Goal: Transaction & Acquisition: Purchase product/service

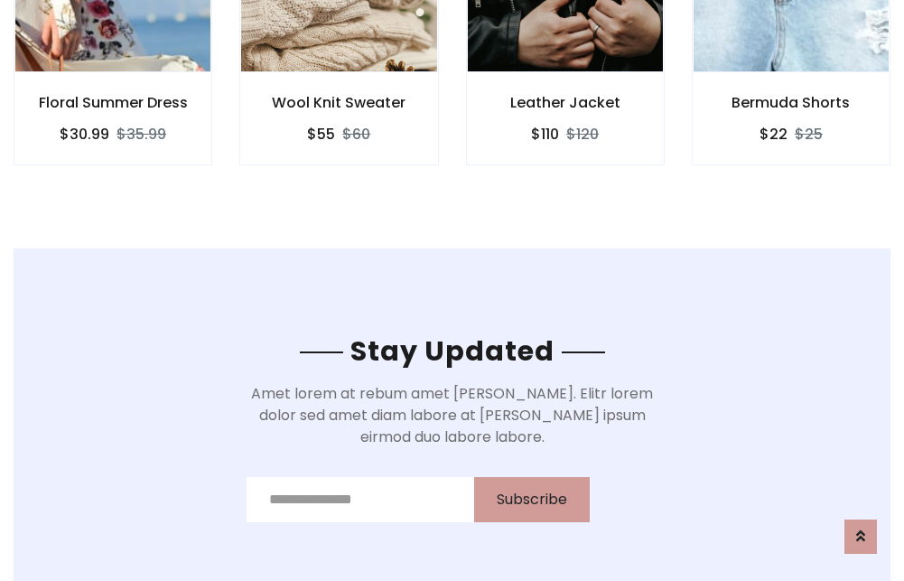
scroll to position [2721, 0]
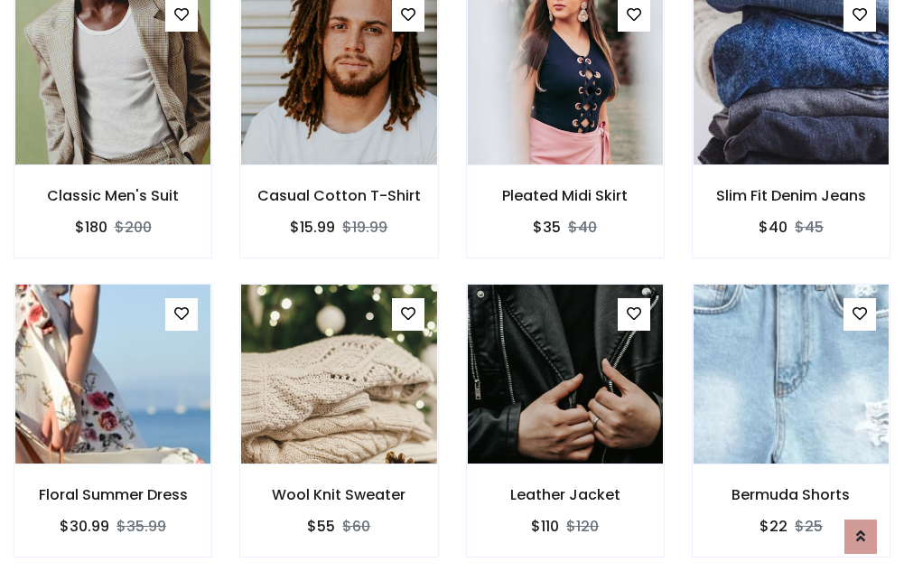
click at [453, 290] on div "Leather Jacket $110 $120" at bounding box center [566, 433] width 226 height 299
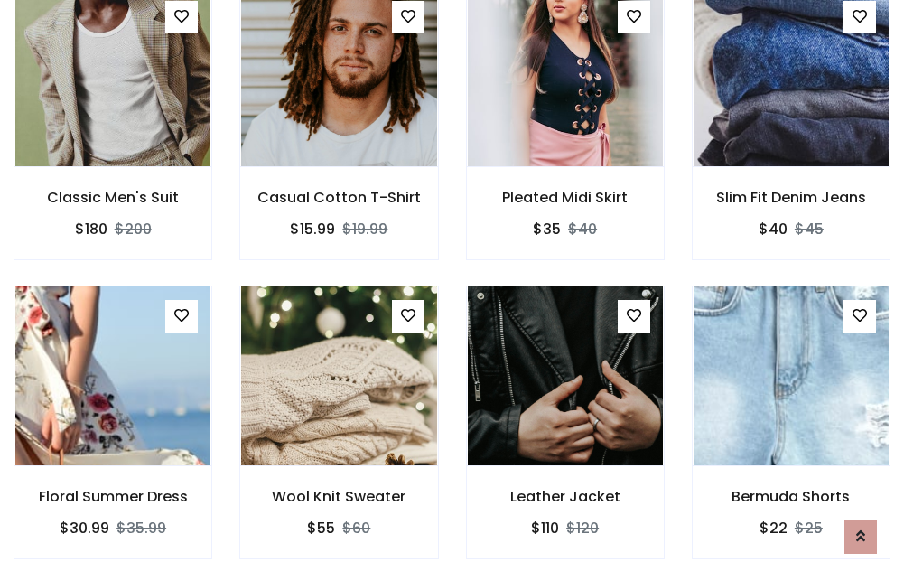
click at [453, 290] on div "Leather Jacket $110 $120" at bounding box center [566, 434] width 226 height 299
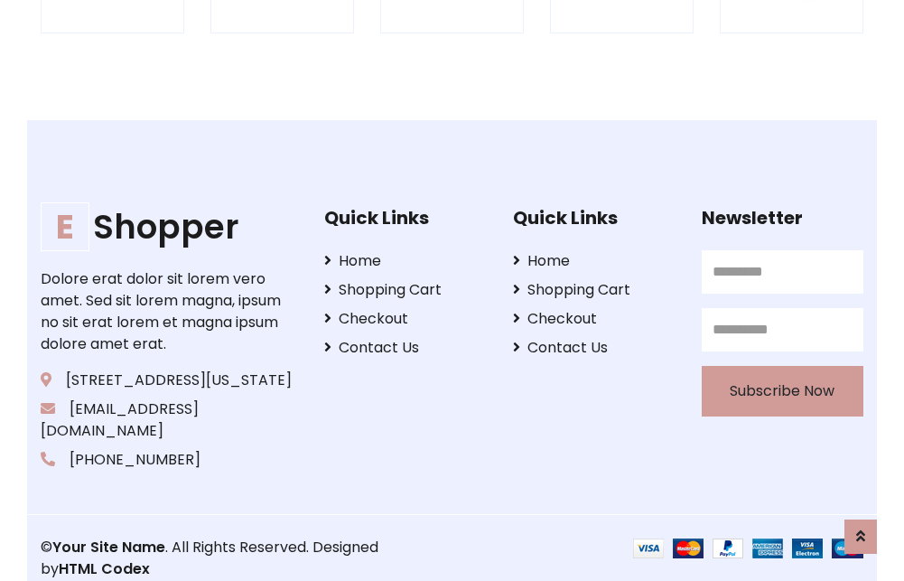
scroll to position [3439, 0]
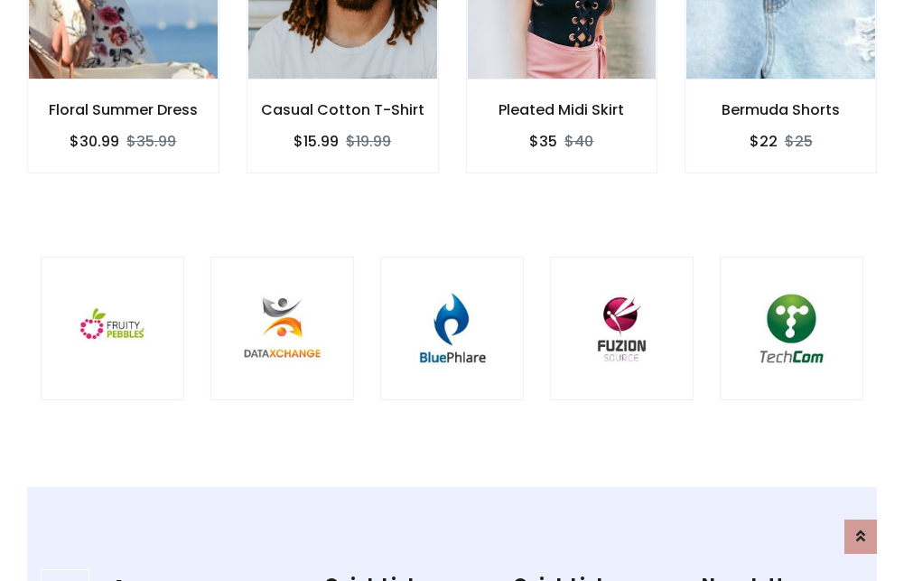
click at [452, 290] on img at bounding box center [452, 328] width 98 height 98
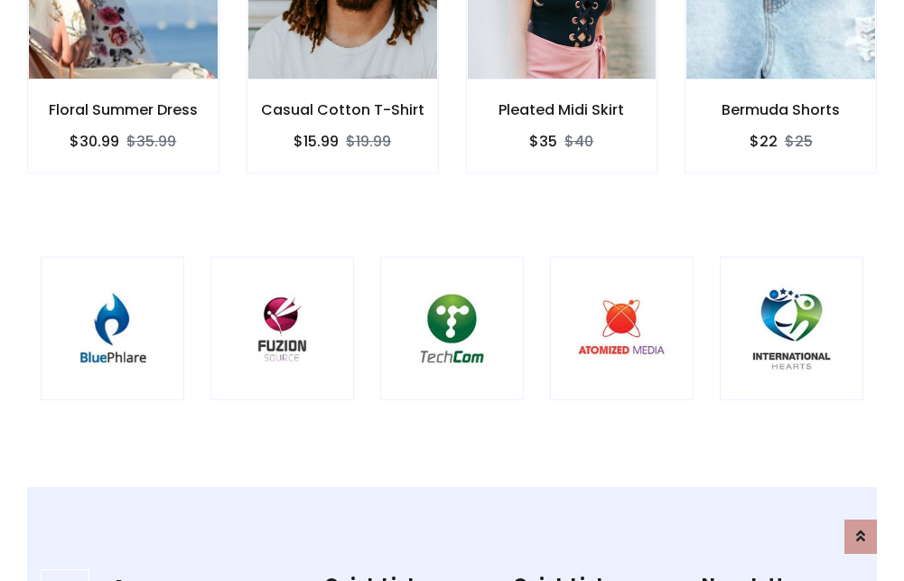
click at [452, 290] on img at bounding box center [452, 328] width 98 height 98
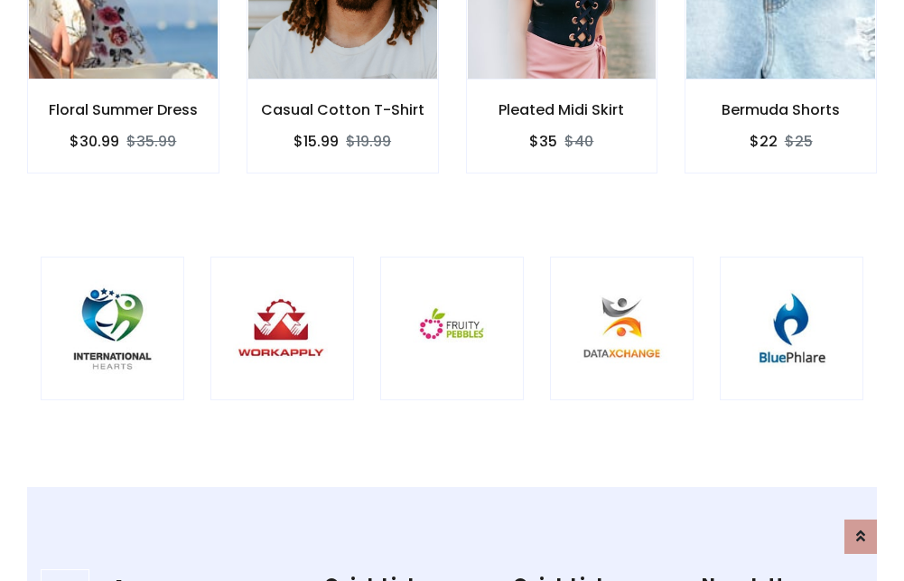
scroll to position [0, 0]
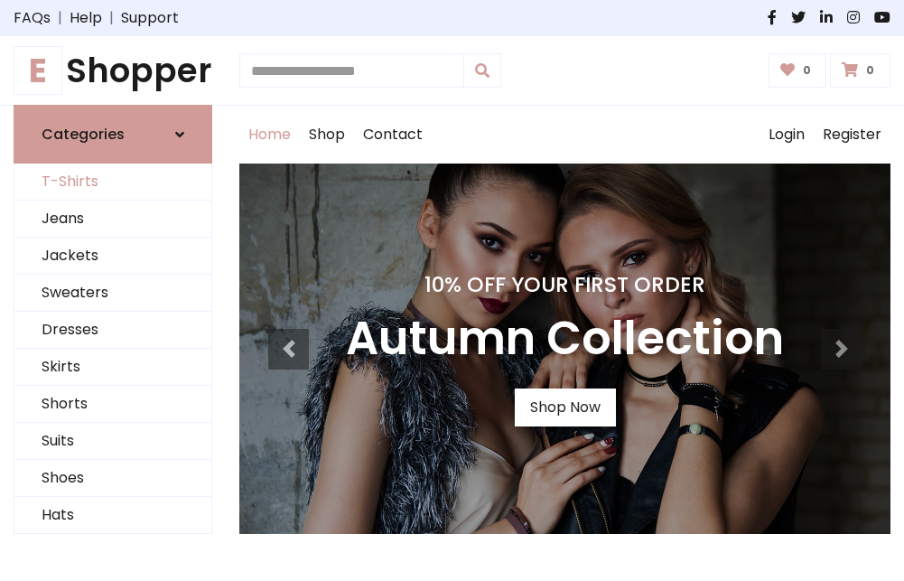
click at [113, 182] on link "T-Shirts" at bounding box center [112, 181] width 197 height 37
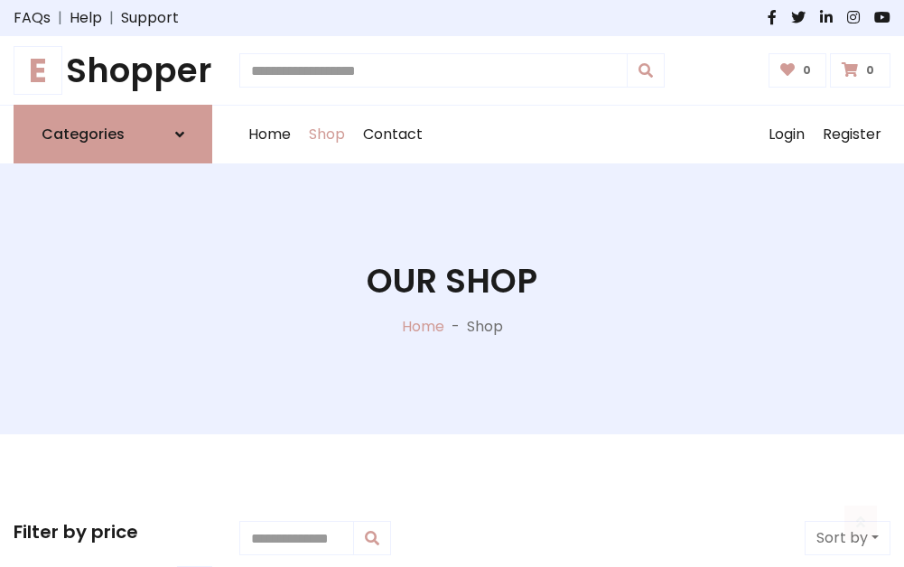
scroll to position [724, 0]
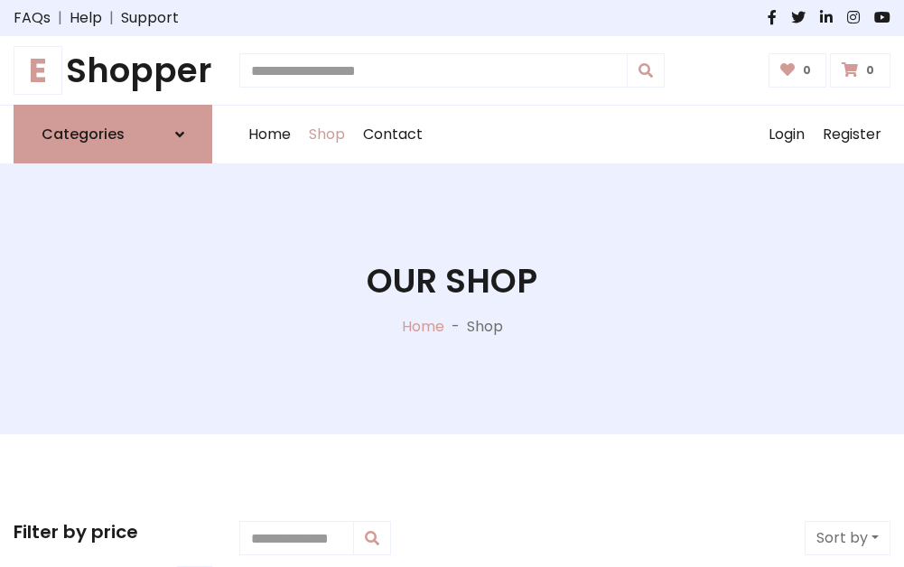
click at [113, 70] on h1 "E Shopper" at bounding box center [113, 71] width 199 height 40
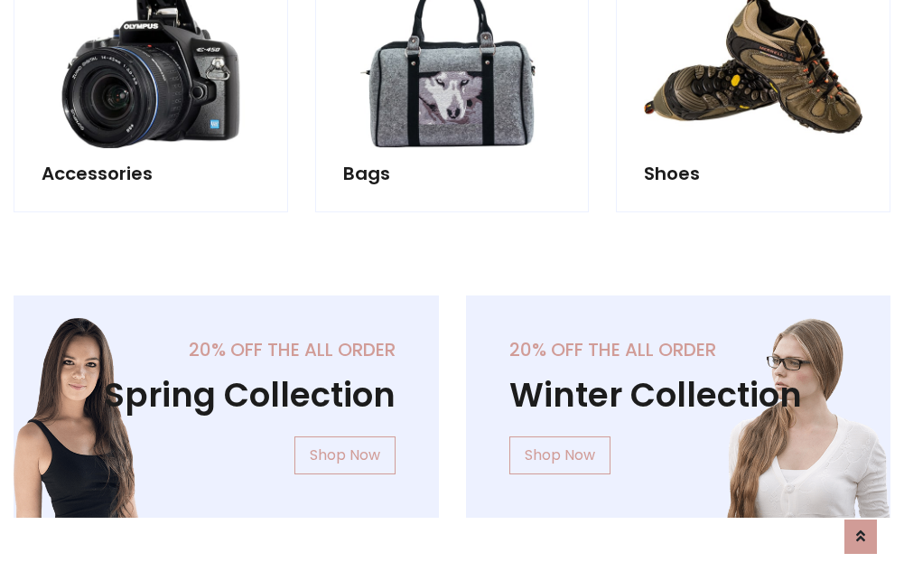
scroll to position [1755, 0]
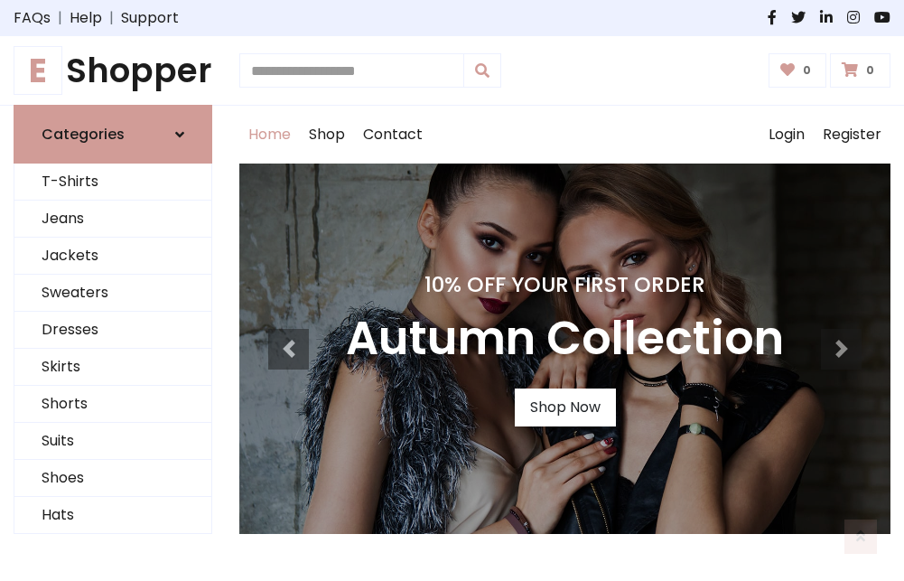
scroll to position [593, 0]
